Goal: Task Accomplishment & Management: Use online tool/utility

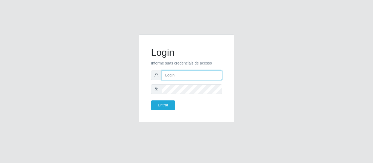
drag, startPoint x: 0, startPoint y: 0, endPoint x: 177, endPoint y: 73, distance: 191.2
click at [177, 73] on input "text" at bounding box center [192, 76] width 60 height 10
type input "[EMAIL_ADDRESS][DOMAIN_NAME]"
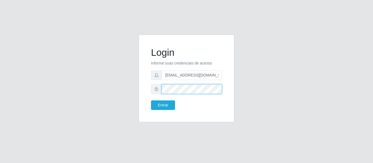
click at [151, 101] on button "Entrar" at bounding box center [163, 106] width 24 height 10
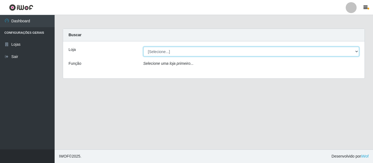
click at [347, 51] on select "[Selecione...] SuperFácil Atacado - São Gonçalo do Amarante" at bounding box center [251, 52] width 216 height 10
select select "408"
click at [143, 47] on select "[Selecione...] SuperFácil Atacado - São Gonçalo do Amarante" at bounding box center [251, 52] width 216 height 10
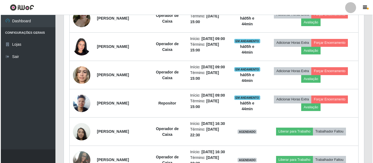
scroll to position [273, 0]
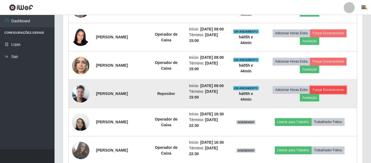
click at [340, 94] on button "Forçar Encerramento" at bounding box center [328, 90] width 37 height 8
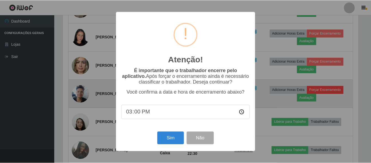
scroll to position [113, 297]
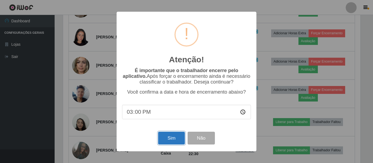
click at [168, 139] on button "Sim" at bounding box center [171, 138] width 26 height 13
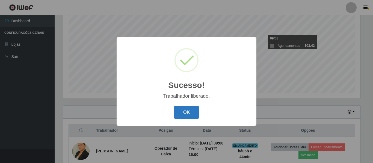
click at [186, 112] on button "OK" at bounding box center [186, 112] width 25 height 13
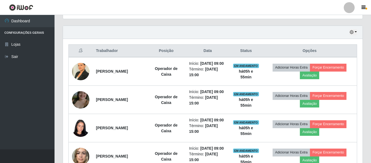
scroll to position [211, 0]
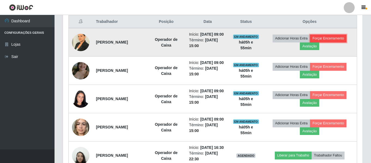
click at [341, 41] on button "Forçar Encerramento" at bounding box center [328, 39] width 37 height 8
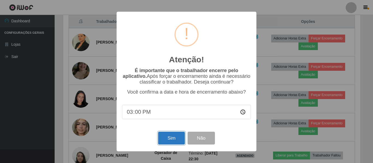
click at [167, 139] on button "Sim" at bounding box center [171, 138] width 26 height 13
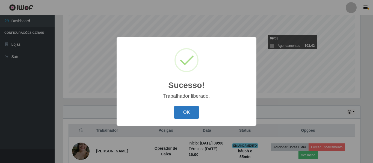
click at [187, 111] on button "OK" at bounding box center [186, 112] width 25 height 13
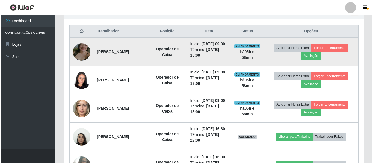
scroll to position [211, 0]
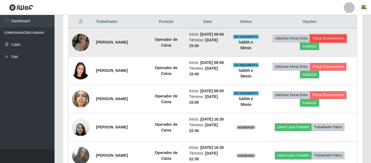
click at [333, 41] on button "Forçar Encerramento" at bounding box center [328, 39] width 37 height 8
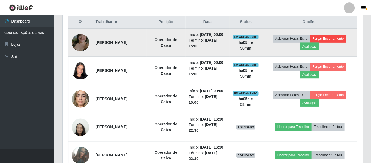
scroll to position [113, 297]
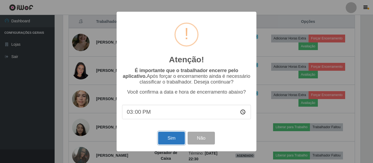
click at [175, 143] on button "Sim" at bounding box center [171, 138] width 26 height 13
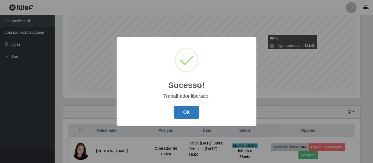
drag, startPoint x: 187, startPoint y: 114, endPoint x: 192, endPoint y: 114, distance: 4.6
click at [187, 114] on button "OK" at bounding box center [186, 112] width 25 height 13
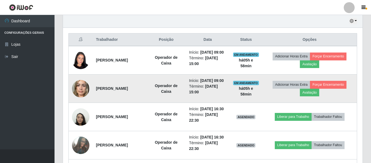
scroll to position [184, 0]
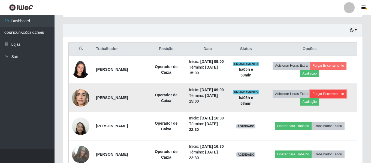
click at [338, 98] on button "Forçar Encerramento" at bounding box center [328, 94] width 37 height 8
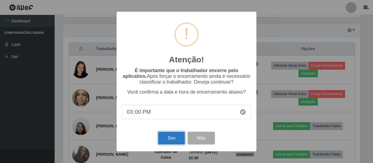
click at [174, 144] on button "Sim" at bounding box center [171, 138] width 26 height 13
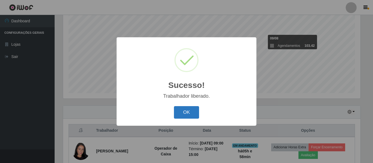
click at [191, 111] on button "OK" at bounding box center [186, 112] width 25 height 13
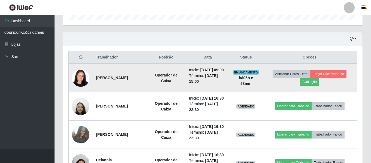
scroll to position [184, 0]
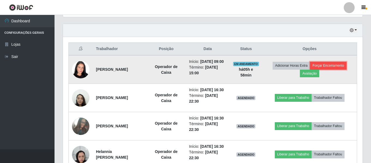
click at [335, 70] on button "Forçar Encerramento" at bounding box center [328, 66] width 37 height 8
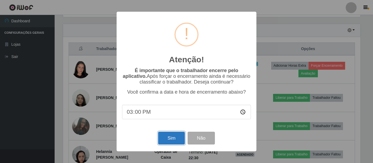
click at [174, 141] on button "Sim" at bounding box center [171, 138] width 26 height 13
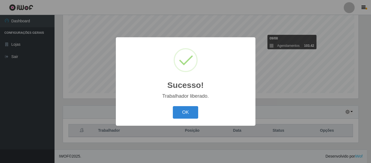
scroll to position [0, 0]
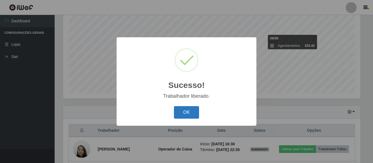
click at [182, 108] on button "OK" at bounding box center [186, 112] width 25 height 13
